Goal: Task Accomplishment & Management: Manage account settings

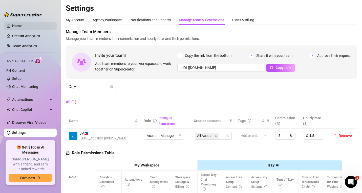
click at [17, 27] on link "Home" at bounding box center [17, 26] width 10 height 4
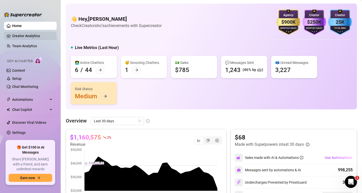
click at [25, 38] on link "Creator Analytics" at bounding box center [32, 36] width 40 height 8
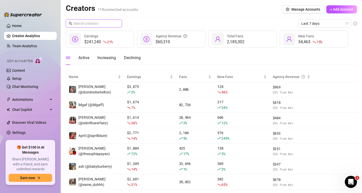
click at [87, 21] on input "text" at bounding box center [93, 24] width 41 height 6
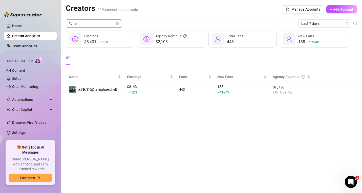
type input "tal"
click at [17, 135] on link "Settings" at bounding box center [18, 133] width 13 height 4
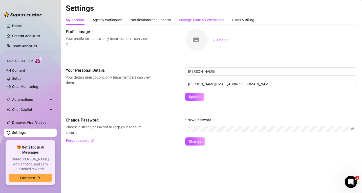
click at [192, 21] on div "Manage Team & Permissions" at bounding box center [201, 20] width 45 height 6
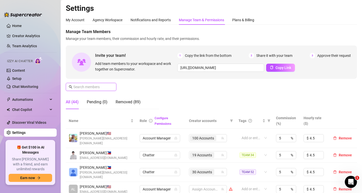
click at [86, 88] on input "text" at bounding box center [91, 87] width 36 height 6
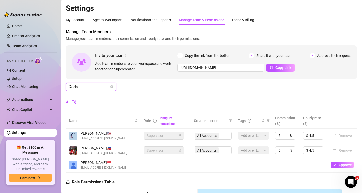
type input "cla"
click at [160, 82] on div "Manage Team Members Manage your team members, their commission and hourly rate,…" at bounding box center [211, 71] width 291 height 84
click at [22, 37] on link "Creator Analytics" at bounding box center [32, 36] width 40 height 8
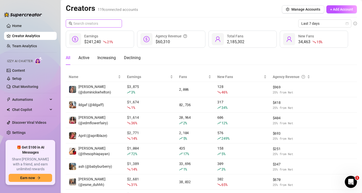
click at [98, 26] on input "text" at bounding box center [93, 24] width 41 height 6
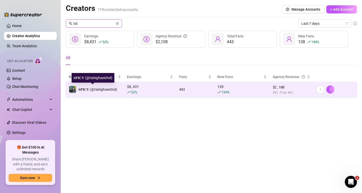
type input "tal"
drag, startPoint x: 114, startPoint y: 90, endPoint x: 95, endPoint y: 90, distance: 19.2
click at [95, 90] on span "𝐒𝐏𝐈𝐂𝐘 (@taleighaeichel)" at bounding box center [97, 90] width 39 height 4
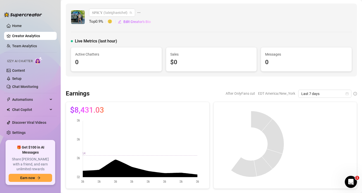
drag, startPoint x: 104, startPoint y: 12, endPoint x: 98, endPoint y: 1, distance: 12.9
click at [109, 14] on span "𝐒𝐏𝐈𝐂𝐘 (taleighaeichel)" at bounding box center [112, 13] width 40 height 8
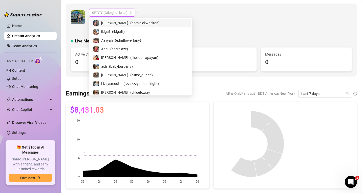
click at [161, 9] on div "𝐒𝐏𝐈𝐂𝐘 (taleighaeichel) Top 0.9 % 🙂 Edit Creator's Bio" at bounding box center [211, 17] width 281 height 17
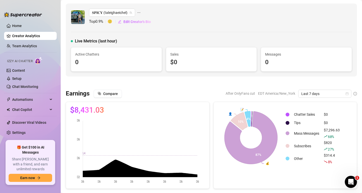
click at [266, 12] on div "𝐒𝐏𝐈𝐂𝐘 (taleighaeichel) Top 0.9 % 🙂 Edit Creator's Bio" at bounding box center [211, 17] width 281 height 17
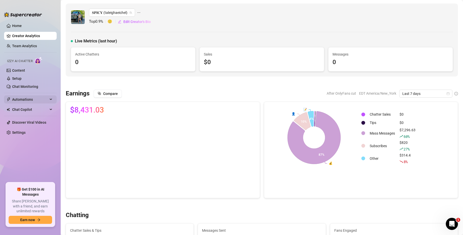
click at [21, 100] on span "Automations" at bounding box center [30, 100] width 36 height 8
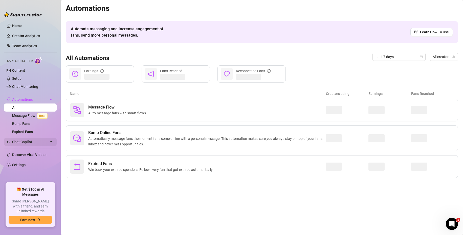
click at [23, 144] on span "Chat Copilot" at bounding box center [30, 142] width 36 height 8
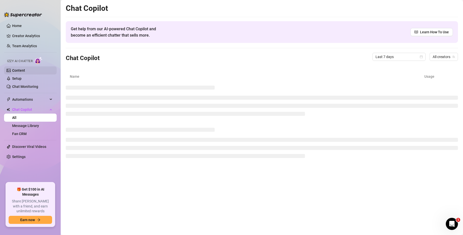
click at [17, 70] on link "Content" at bounding box center [18, 71] width 13 height 4
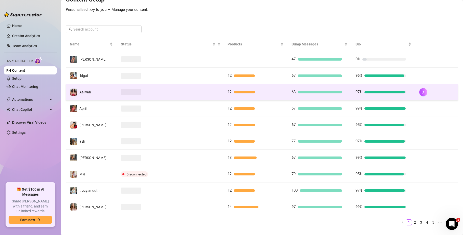
scroll to position [78, 0]
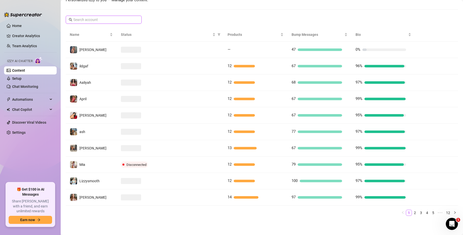
click at [102, 21] on input "text" at bounding box center [103, 20] width 61 height 6
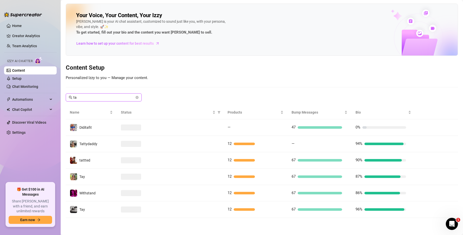
scroll to position [0, 0]
type input "t"
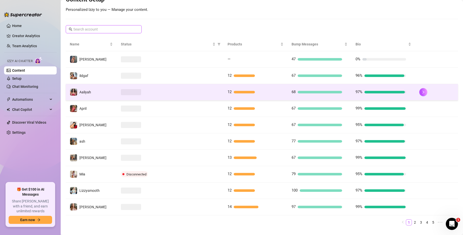
scroll to position [78, 0]
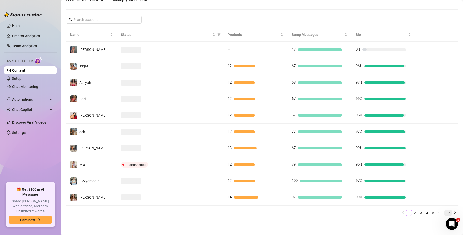
click at [362, 193] on link "12" at bounding box center [448, 213] width 7 height 6
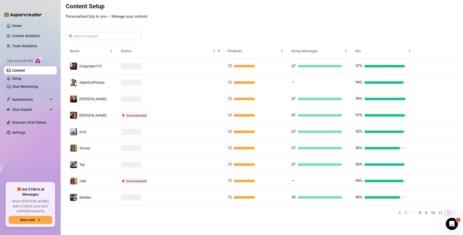
scroll to position [61, 0]
click at [362, 193] on link "11" at bounding box center [440, 213] width 7 height 6
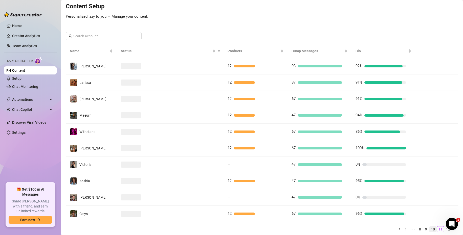
click at [362, 193] on link "10" at bounding box center [432, 230] width 7 height 6
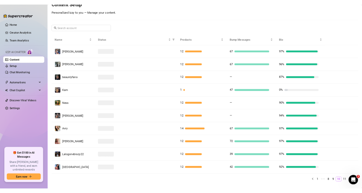
scroll to position [78, 0]
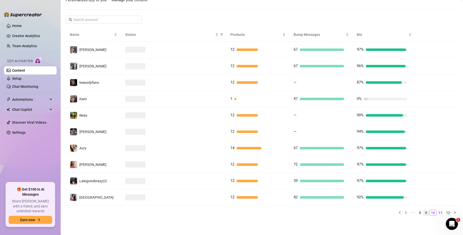
click at [362, 193] on link "9" at bounding box center [426, 213] width 6 height 6
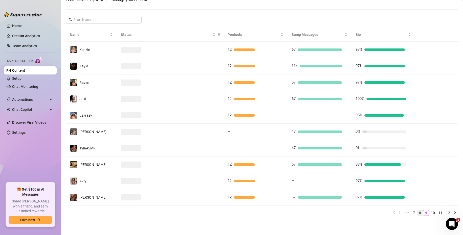
click at [362, 193] on link "8" at bounding box center [420, 213] width 6 height 6
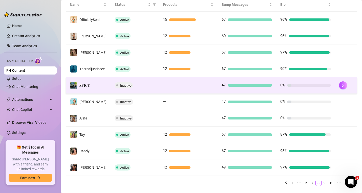
scroll to position [120, 0]
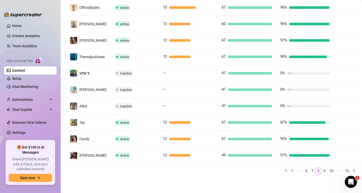
click at [7, 1] on aside "Home Creator Analytics Team Analytics Izzy AI Chatter Content Setup Chat Monito…" at bounding box center [30, 96] width 61 height 193
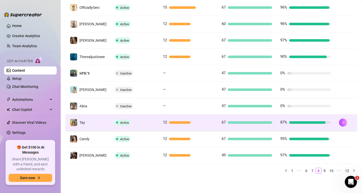
scroll to position [0, 0]
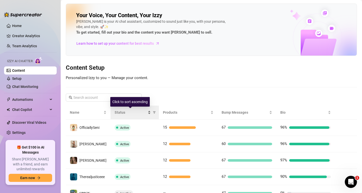
click at [119, 113] on span "Status" at bounding box center [131, 113] width 32 height 6
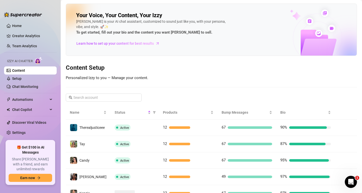
click at [225, 82] on div "Your Voice, Your Content, Your [PERSON_NAME] is your AI chat assistant, customi…" at bounding box center [211, 151] width 291 height 295
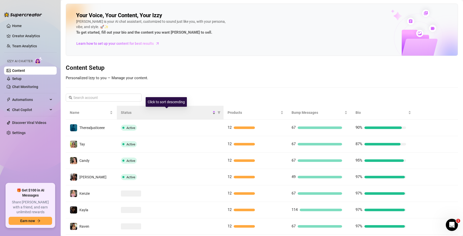
click at [125, 113] on span "Status" at bounding box center [166, 113] width 90 height 6
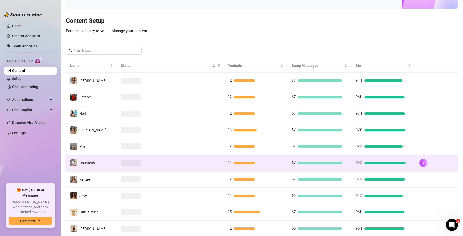
scroll to position [77, 0]
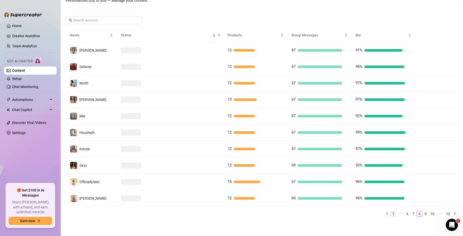
click at [362, 193] on link "1" at bounding box center [394, 214] width 6 height 6
